Goal: Information Seeking & Learning: Learn about a topic

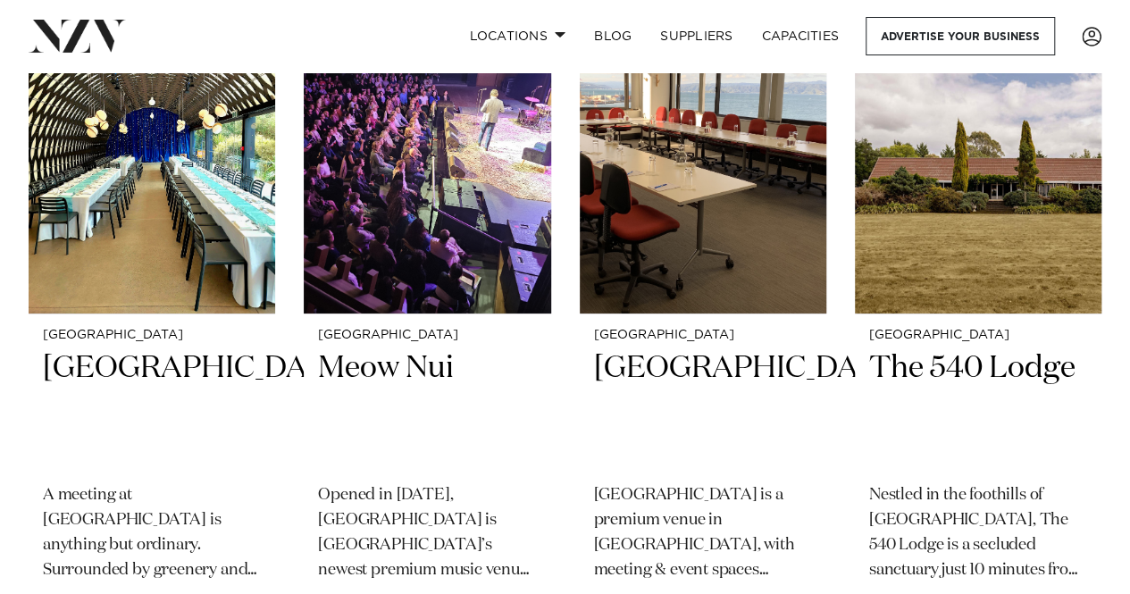
scroll to position [2947, 0]
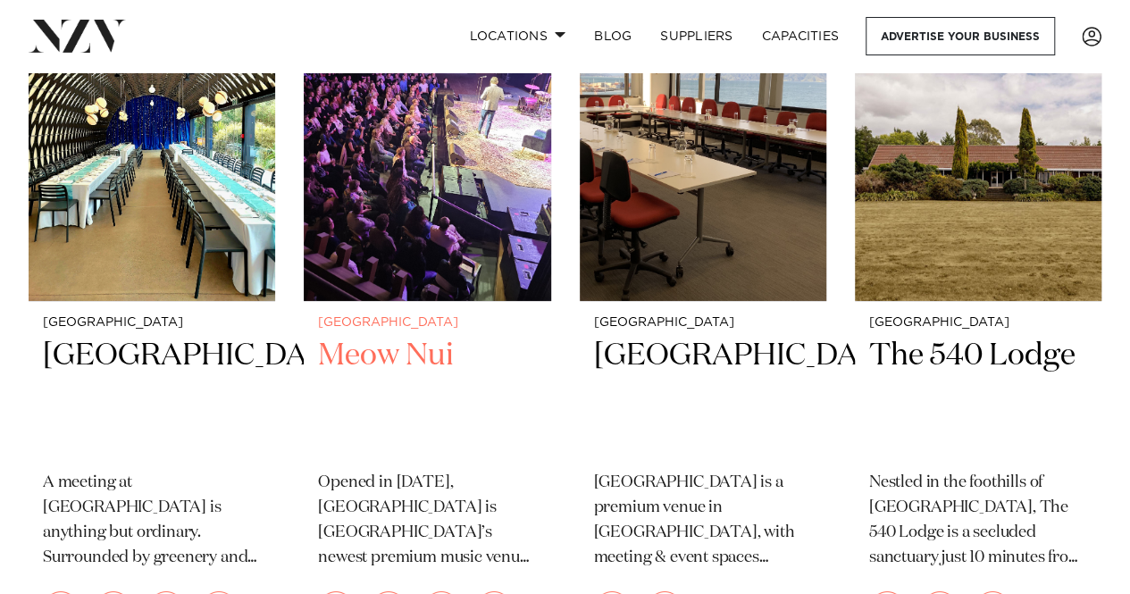
click at [404, 275] on img at bounding box center [427, 136] width 246 height 331
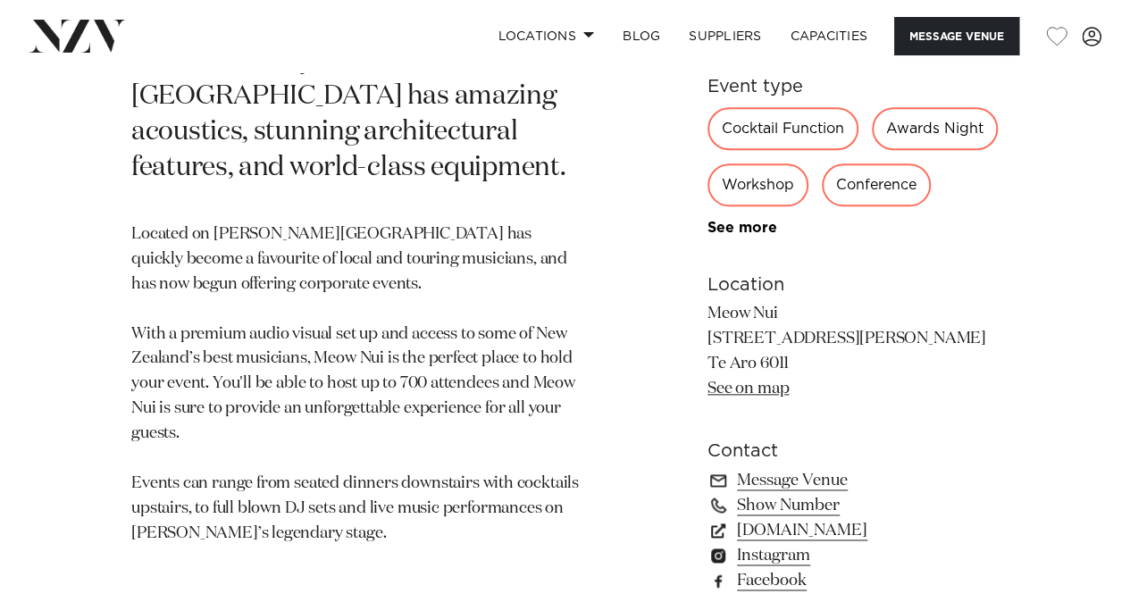
scroll to position [714, 0]
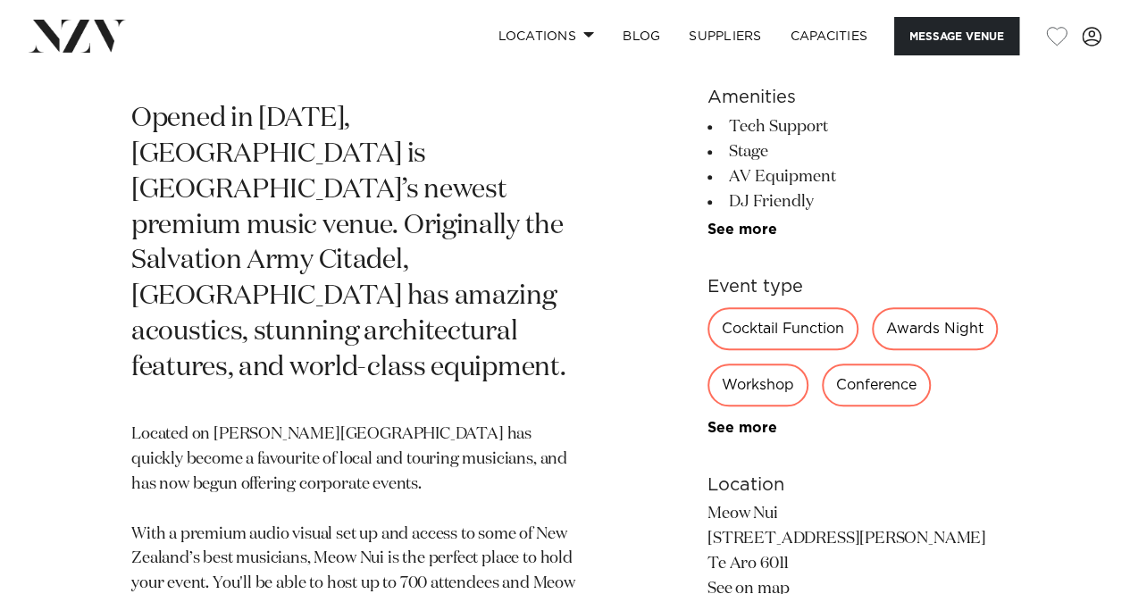
click at [822, 406] on div "Conference" at bounding box center [876, 384] width 109 height 43
click at [753, 435] on link "See more" at bounding box center [776, 428] width 139 height 14
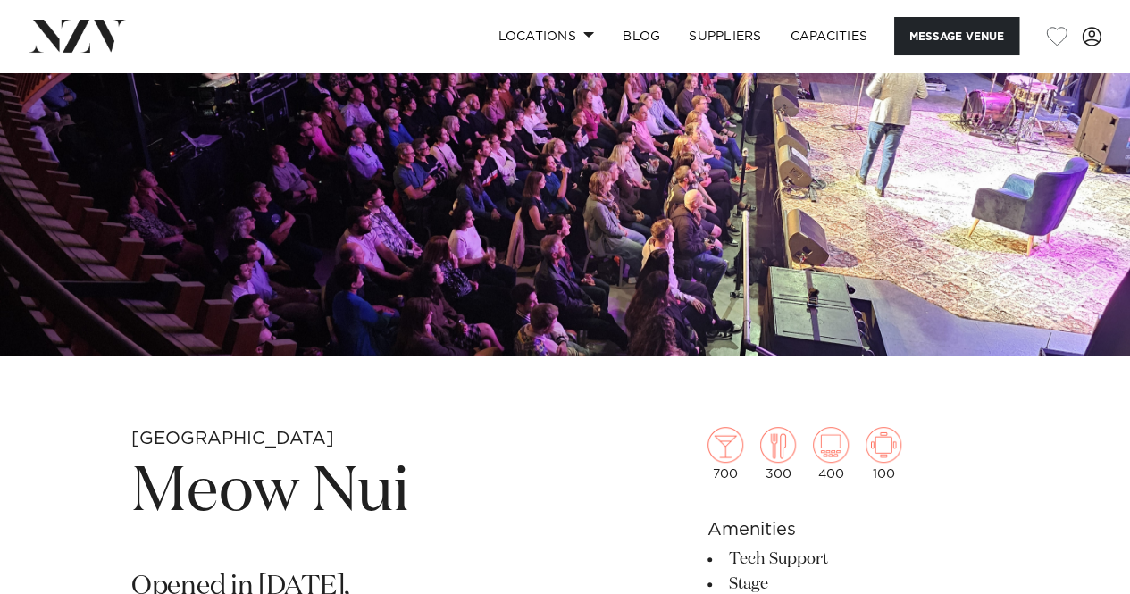
scroll to position [0, 0]
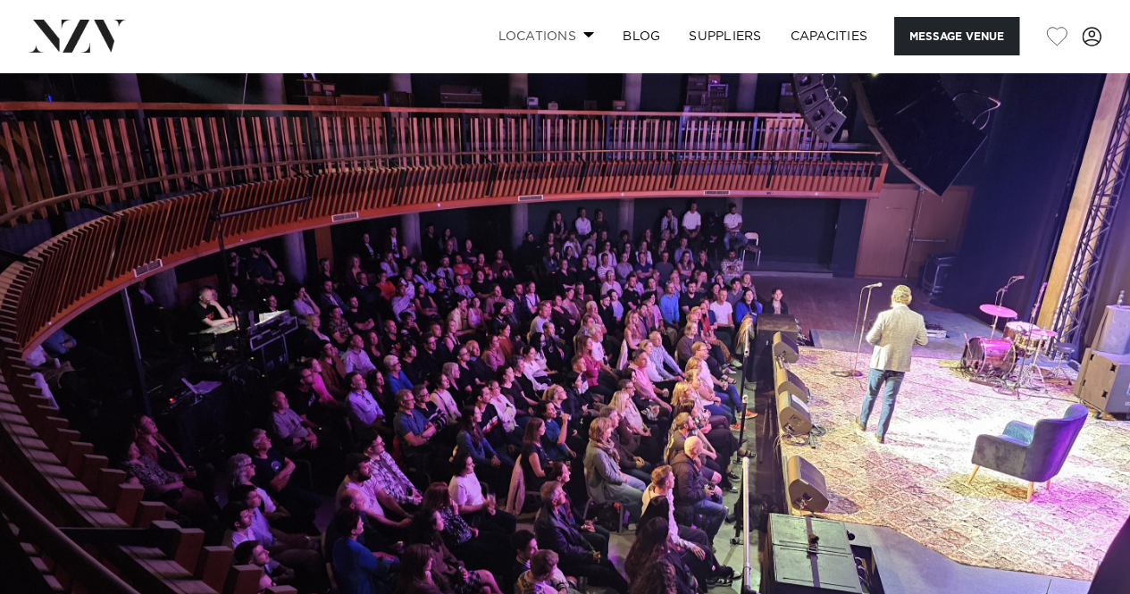
click at [588, 40] on link "Locations" at bounding box center [545, 36] width 125 height 38
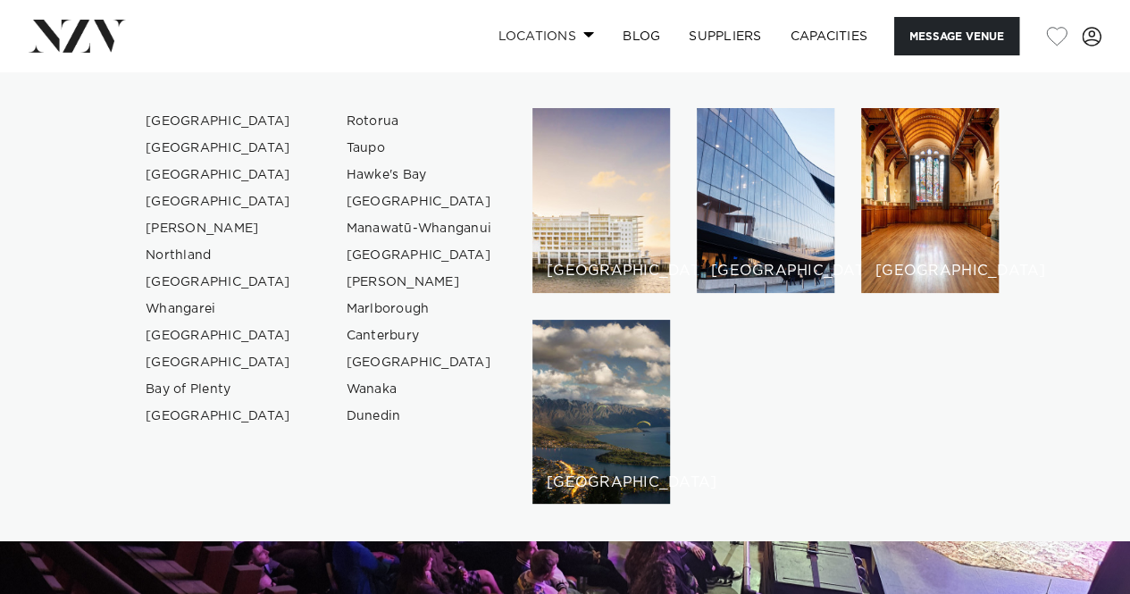
click at [588, 40] on link "Locations" at bounding box center [545, 36] width 125 height 38
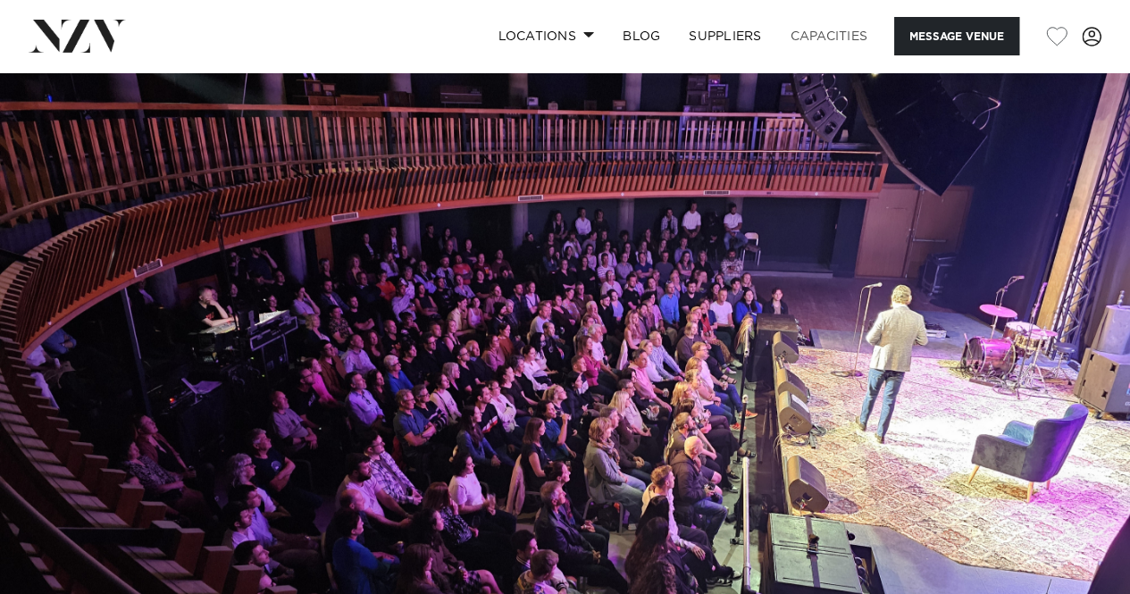
click at [840, 42] on link "Capacities" at bounding box center [829, 36] width 106 height 38
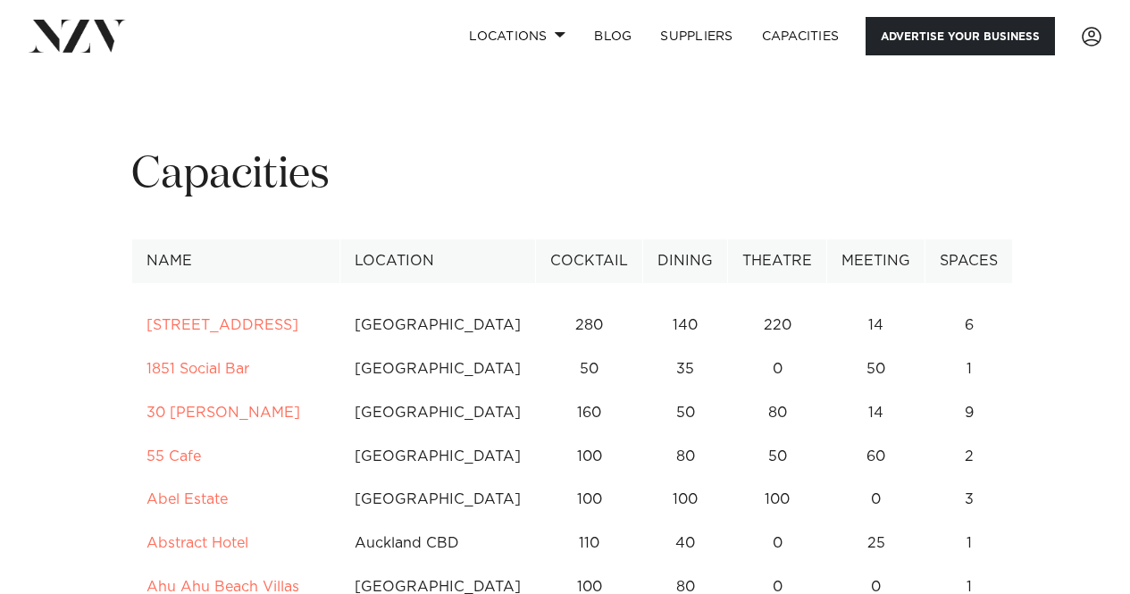
click at [947, 41] on link "Advertise your business" at bounding box center [959, 36] width 189 height 38
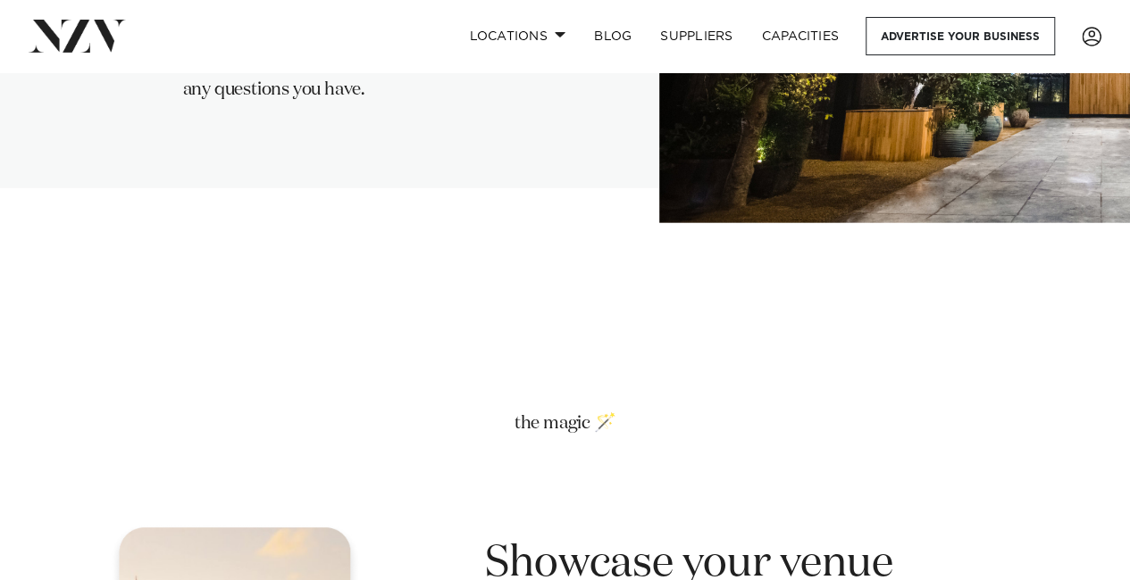
scroll to position [2947, 0]
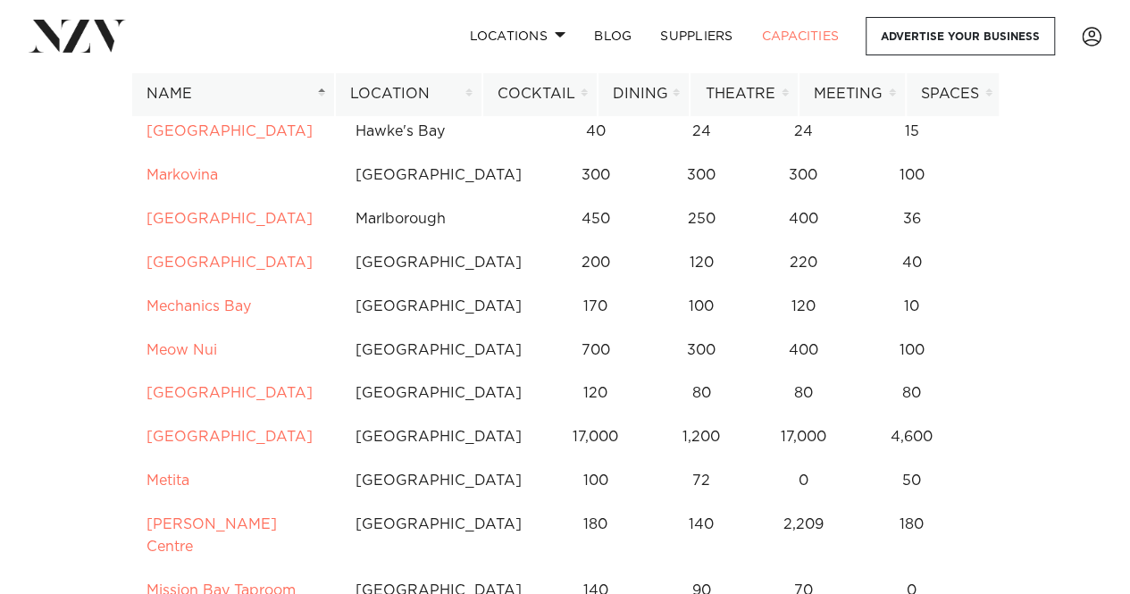
scroll to position [6161, 0]
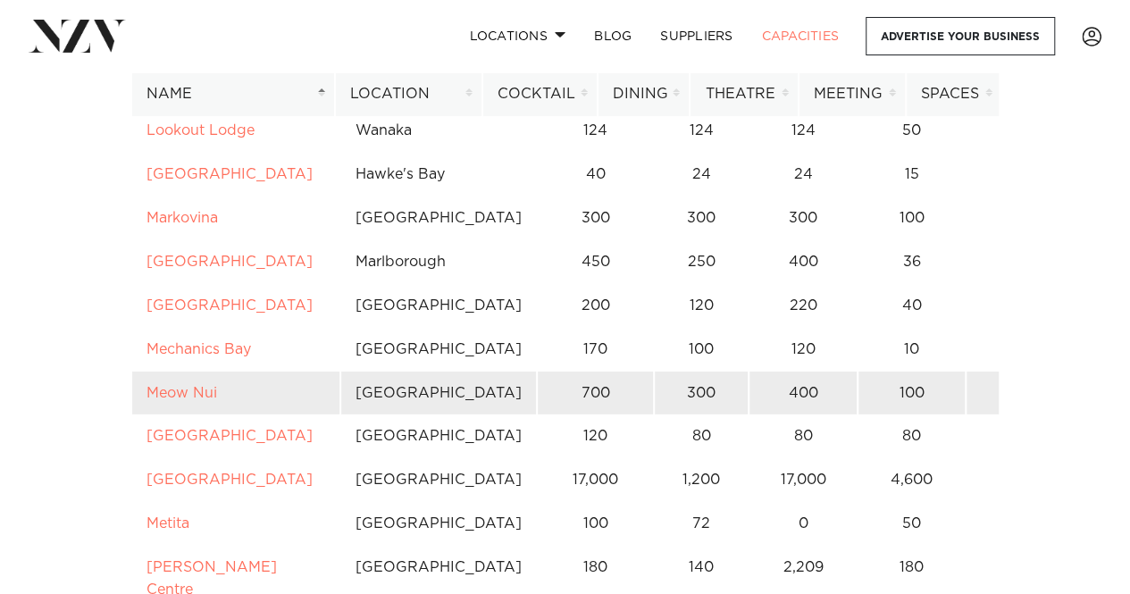
click at [965, 371] on td "2" at bounding box center [1013, 393] width 97 height 44
click at [333, 371] on td "Meow Nui" at bounding box center [235, 393] width 209 height 44
click at [174, 386] on link "Meow Nui" at bounding box center [181, 393] width 71 height 14
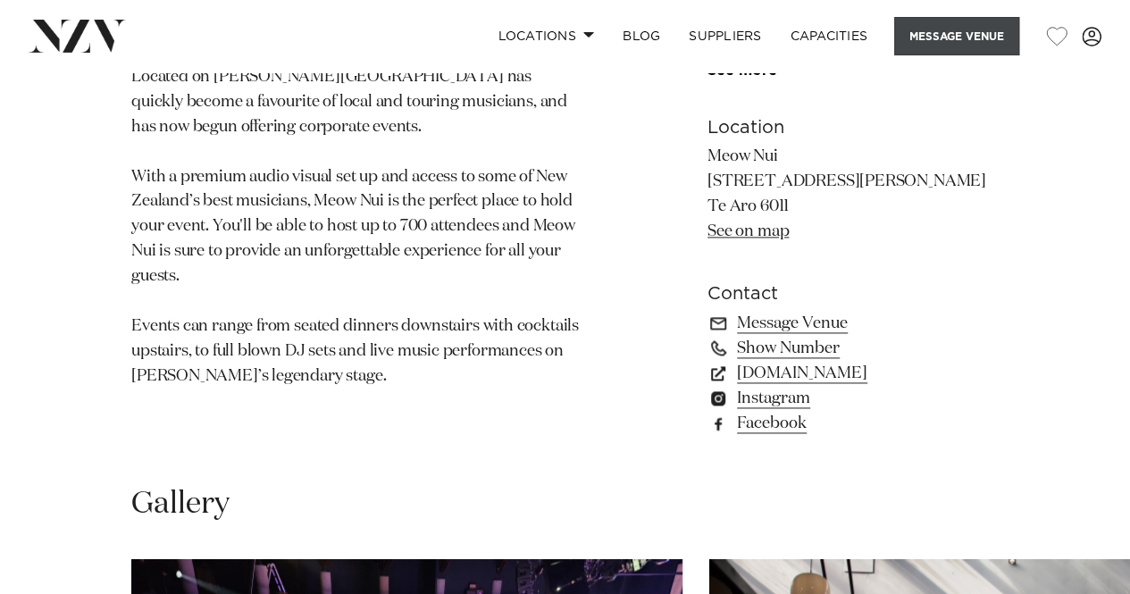
click at [954, 22] on button "Message Venue" at bounding box center [956, 36] width 125 height 38
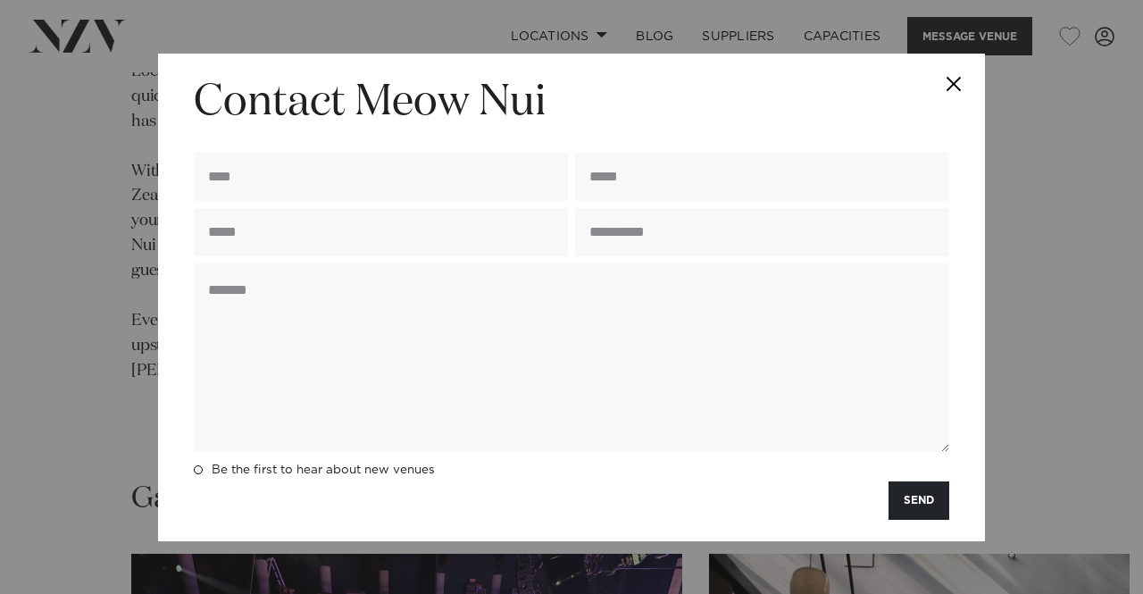
click at [950, 71] on button "Close" at bounding box center [953, 85] width 63 height 63
